Goal: Information Seeking & Learning: Learn about a topic

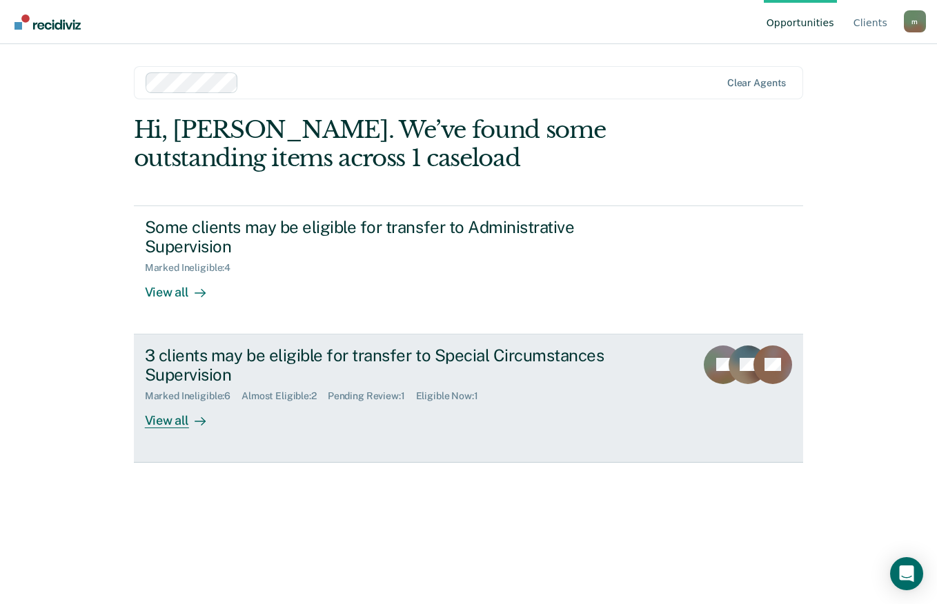
click at [177, 425] on div "View all" at bounding box center [183, 415] width 77 height 27
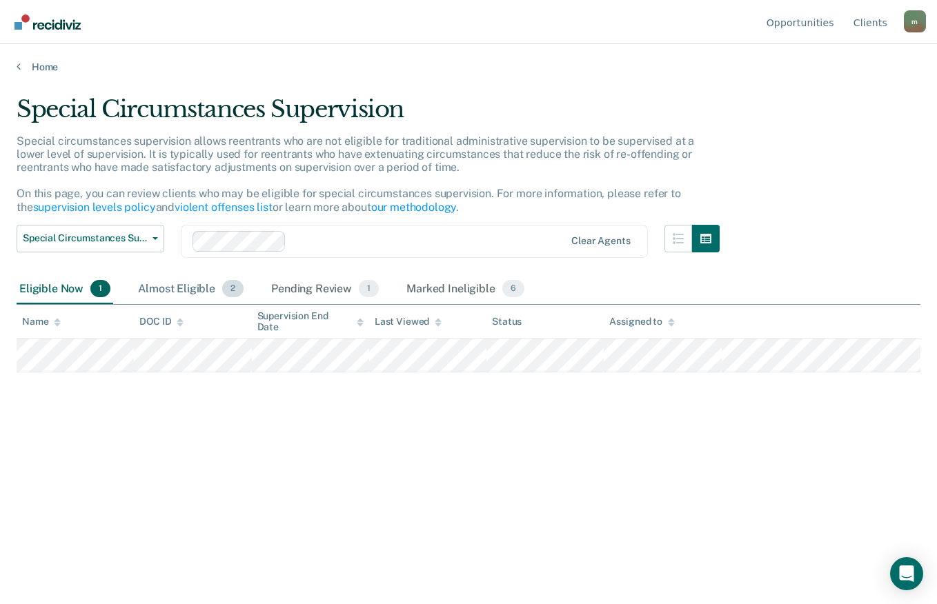
click at [188, 290] on div "Almost Eligible 2" at bounding box center [190, 290] width 111 height 30
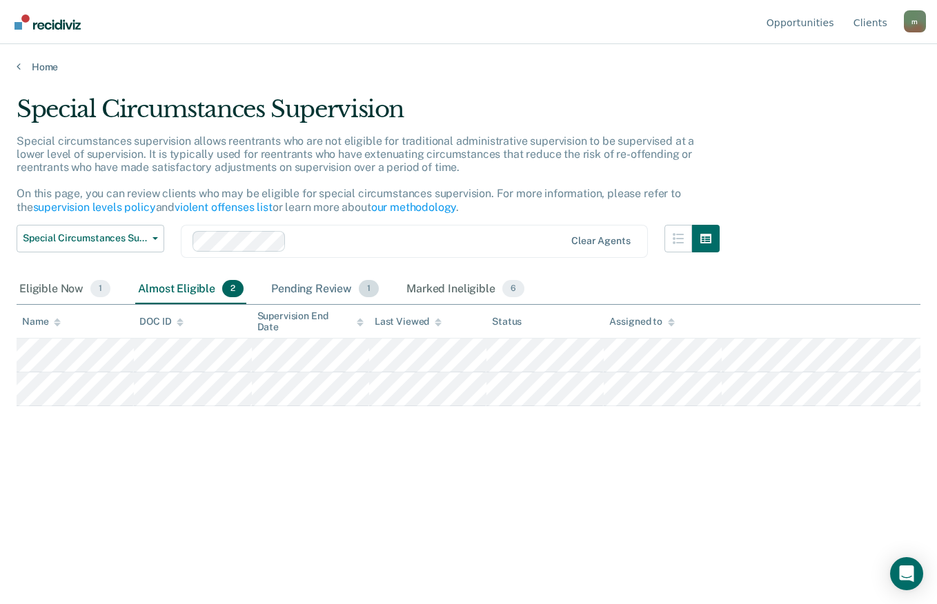
click at [306, 288] on div "Pending Review 1" at bounding box center [324, 290] width 113 height 30
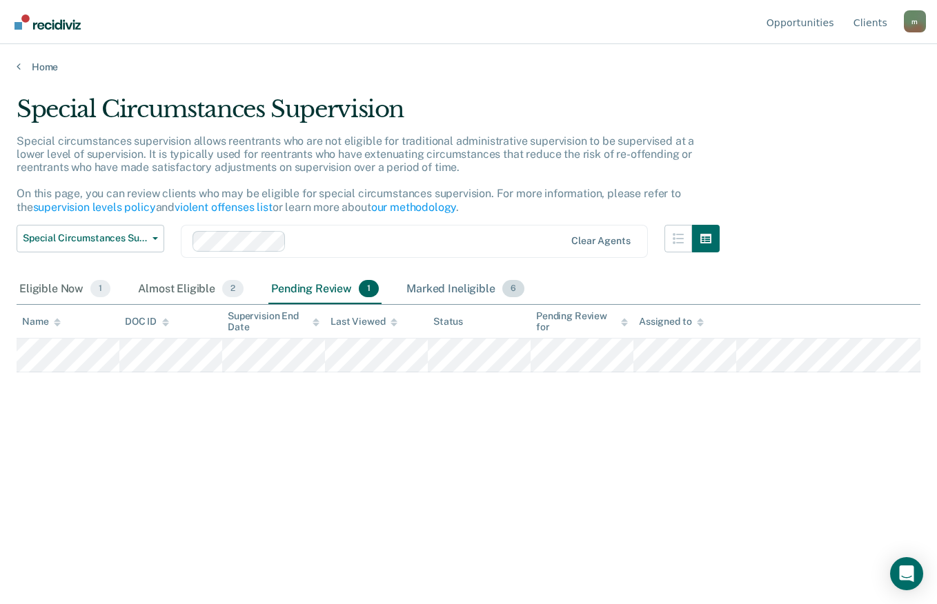
click at [455, 287] on div "Marked Ineligible 6" at bounding box center [464, 290] width 123 height 30
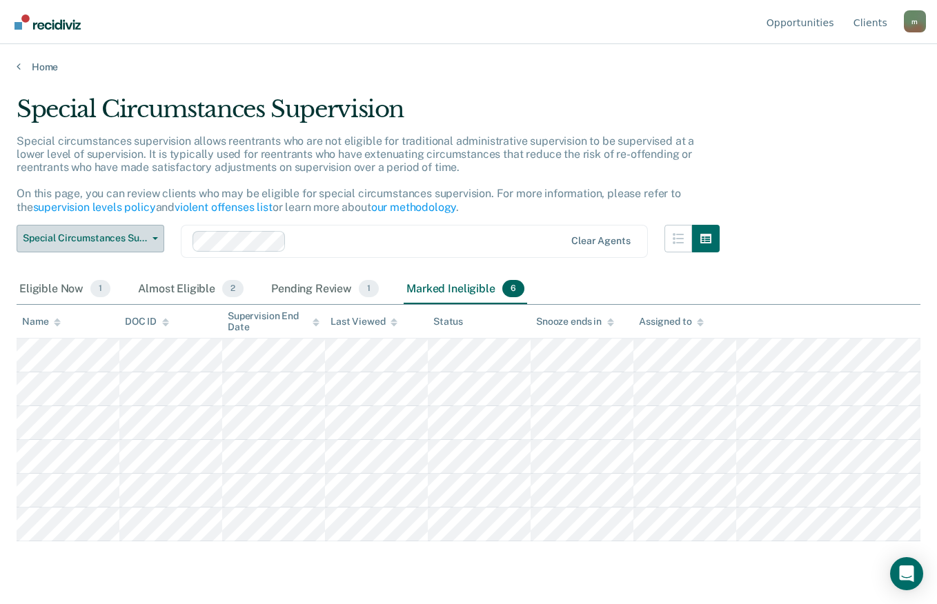
click at [148, 237] on span "button" at bounding box center [152, 238] width 11 height 3
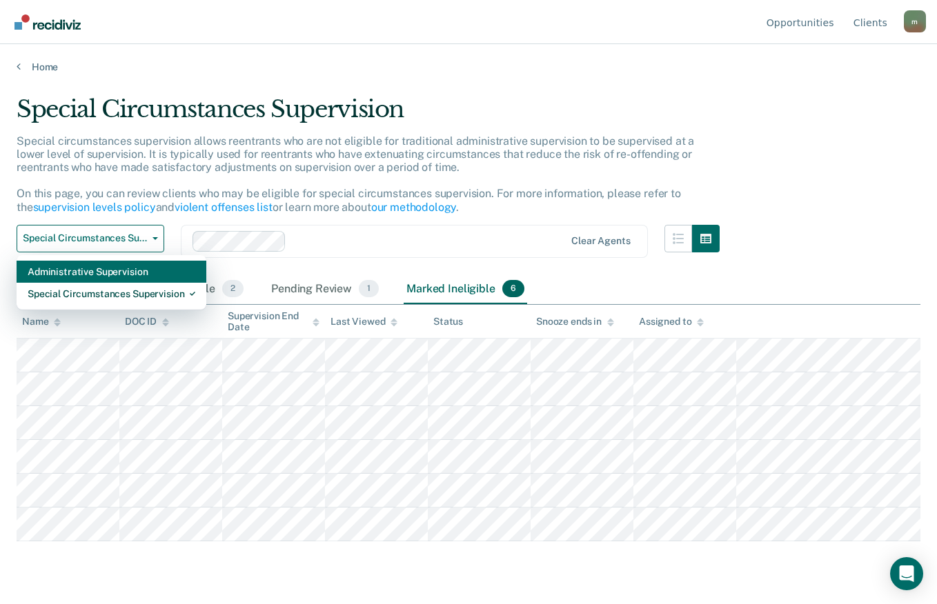
click at [46, 271] on div "Administrative Supervision" at bounding box center [112, 272] width 168 height 22
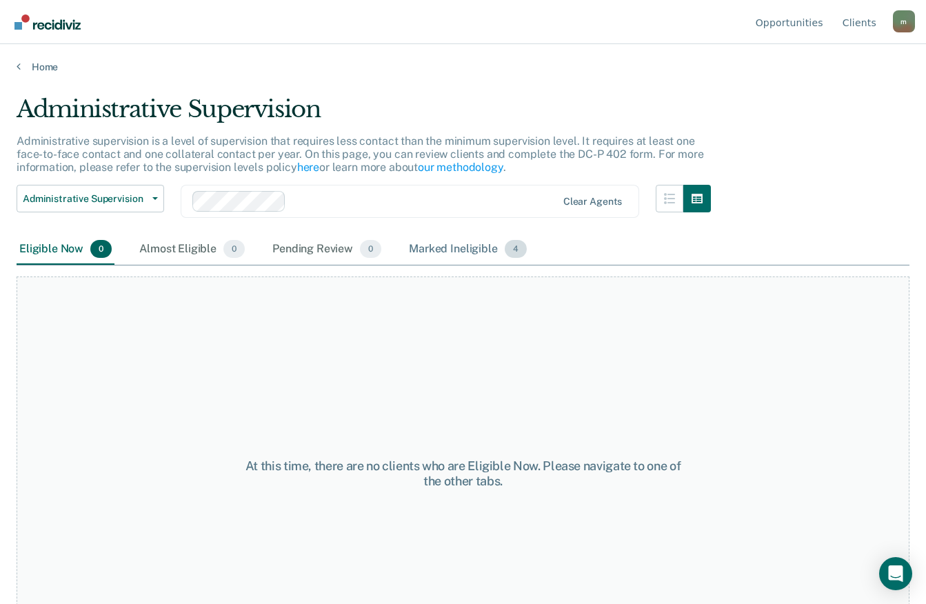
click at [455, 247] on div "Marked Ineligible 4" at bounding box center [467, 250] width 123 height 30
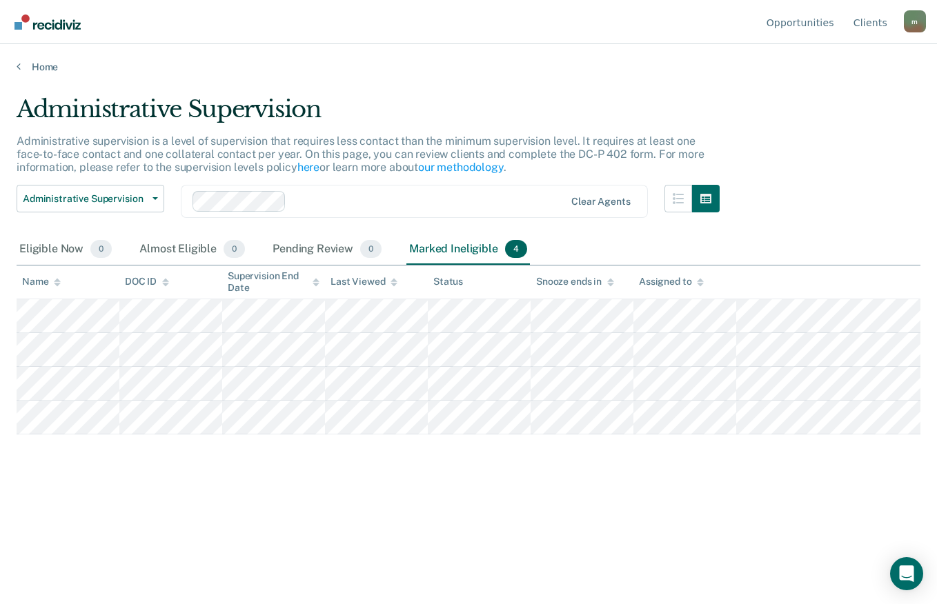
click at [130, 196] on span "Administrative Supervision" at bounding box center [85, 199] width 124 height 12
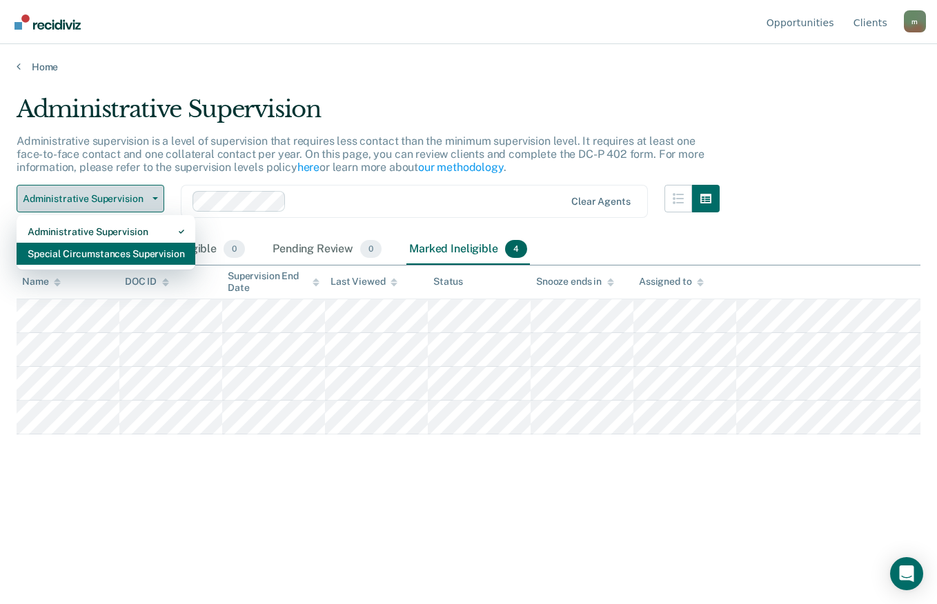
click at [54, 255] on div "Special Circumstances Supervision" at bounding box center [106, 254] width 157 height 22
